Goal: Task Accomplishment & Management: Use online tool/utility

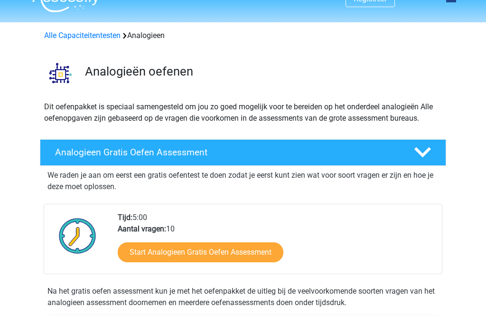
scroll to position [24, 0]
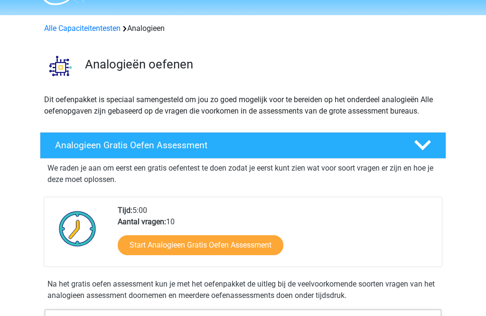
click at [260, 245] on link "Start Analogieen Gratis Oefen Assessment" at bounding box center [201, 245] width 166 height 20
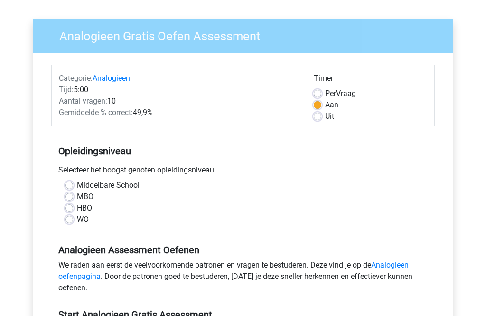
scroll to position [68, 0]
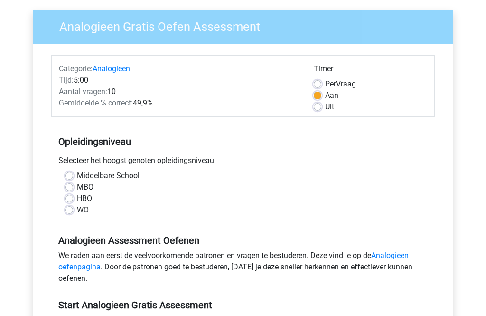
click at [77, 186] on label "MBO" at bounding box center [85, 187] width 17 height 11
click at [69, 186] on input "MBO" at bounding box center [69, 186] width 8 height 9
radio input "true"
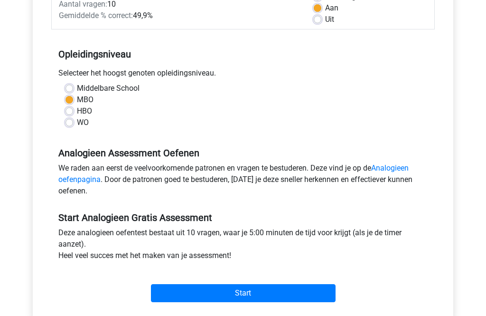
scroll to position [165, 0]
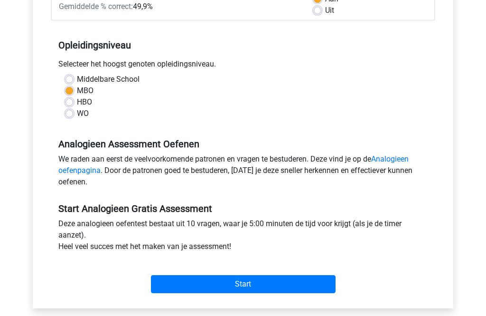
click at [283, 280] on input "Start" at bounding box center [243, 284] width 185 height 18
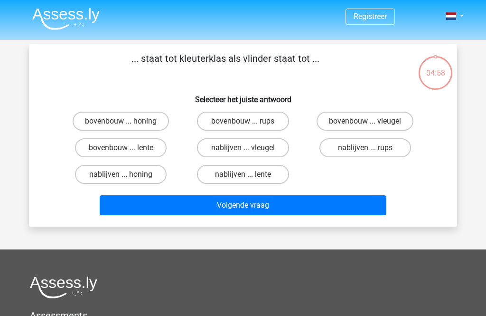
click at [435, 74] on div "04:58" at bounding box center [436, 67] width 36 height 24
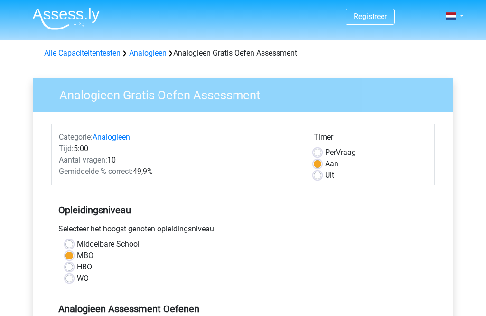
scroll to position [195, 0]
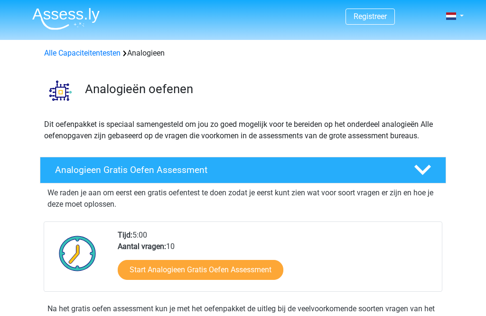
scroll to position [55, 0]
